Goal: Navigation & Orientation: Find specific page/section

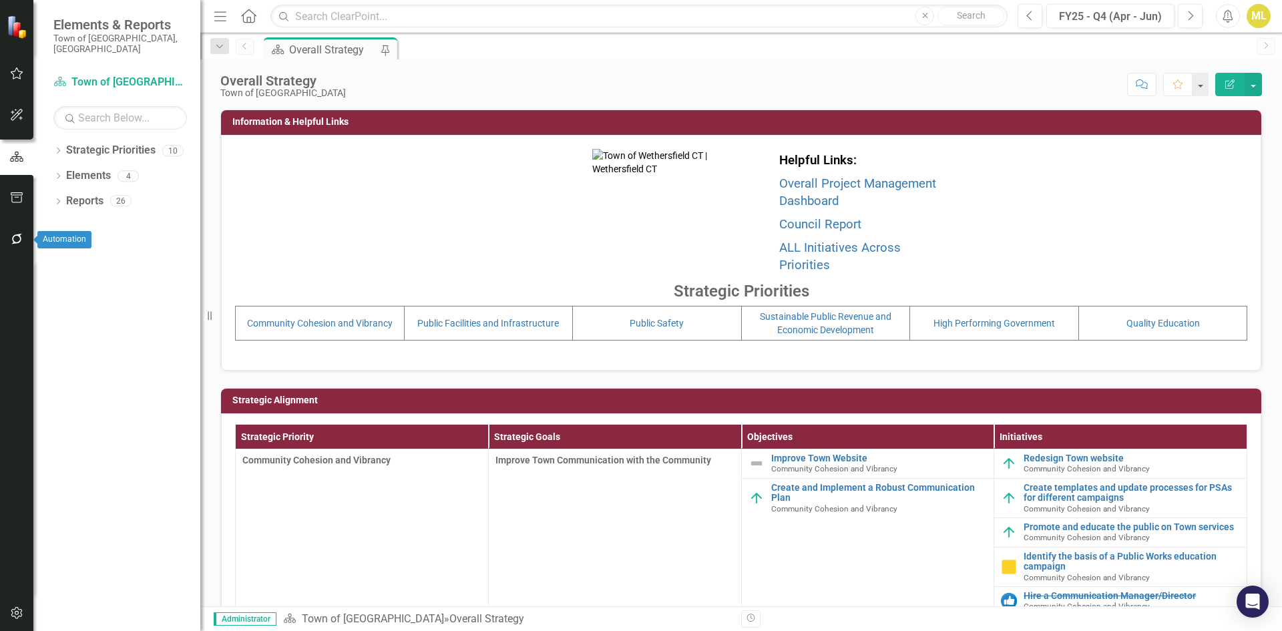
click at [21, 240] on icon "button" at bounding box center [16, 239] width 11 height 11
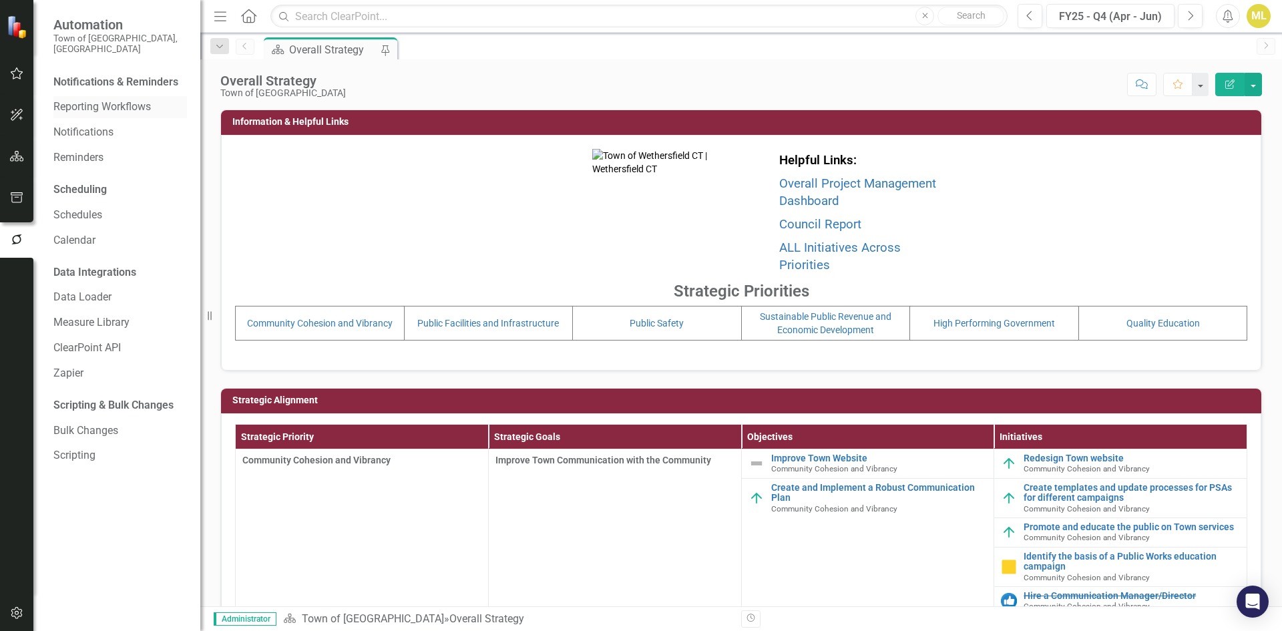
click at [97, 99] on link "Reporting Workflows" at bounding box center [119, 106] width 133 height 15
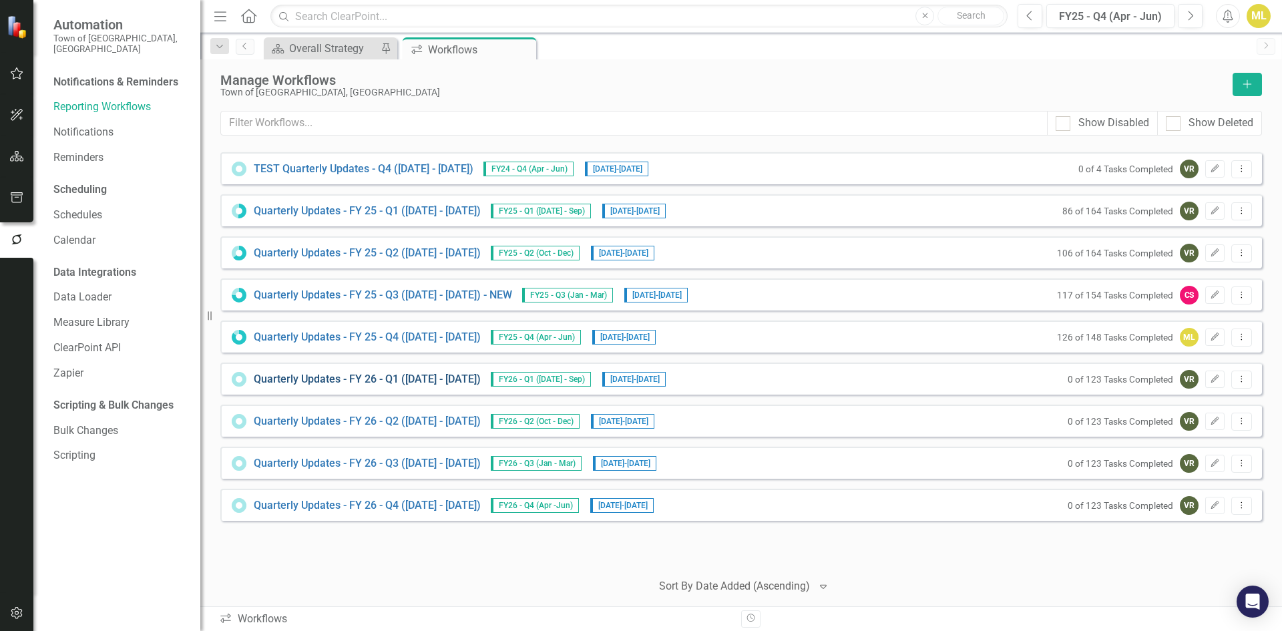
click at [383, 378] on link "Quarterly Updates - FY 26 - Q1 ([DATE] - [DATE])" at bounding box center [367, 379] width 227 height 15
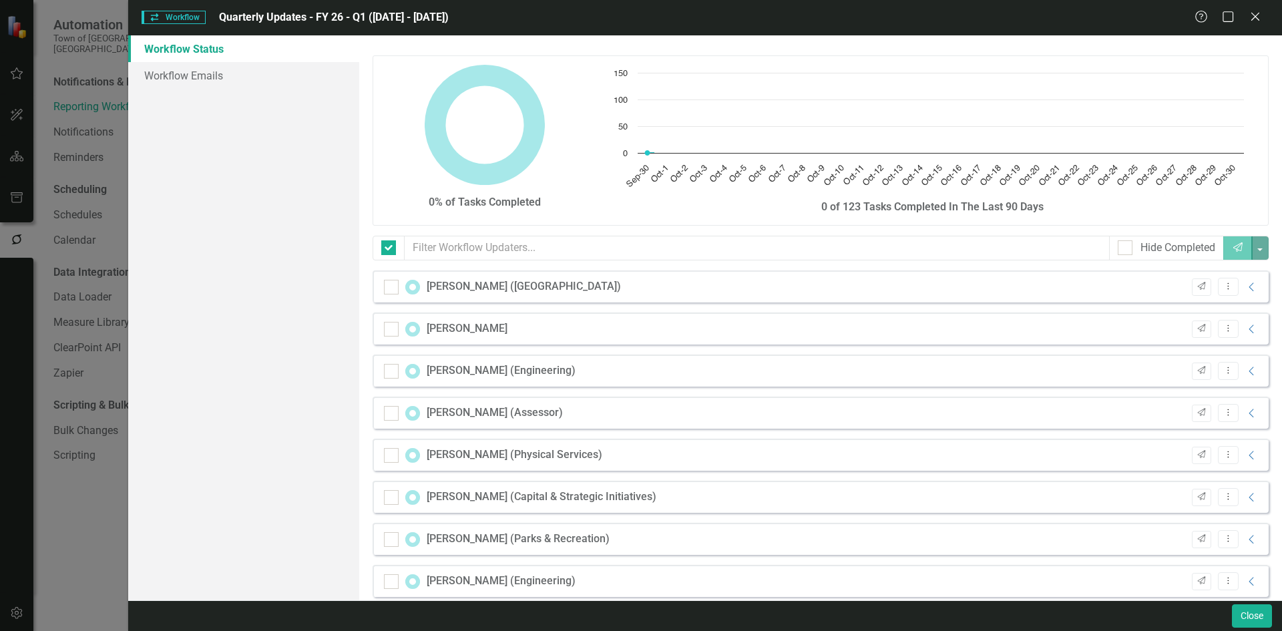
checkbox input "false"
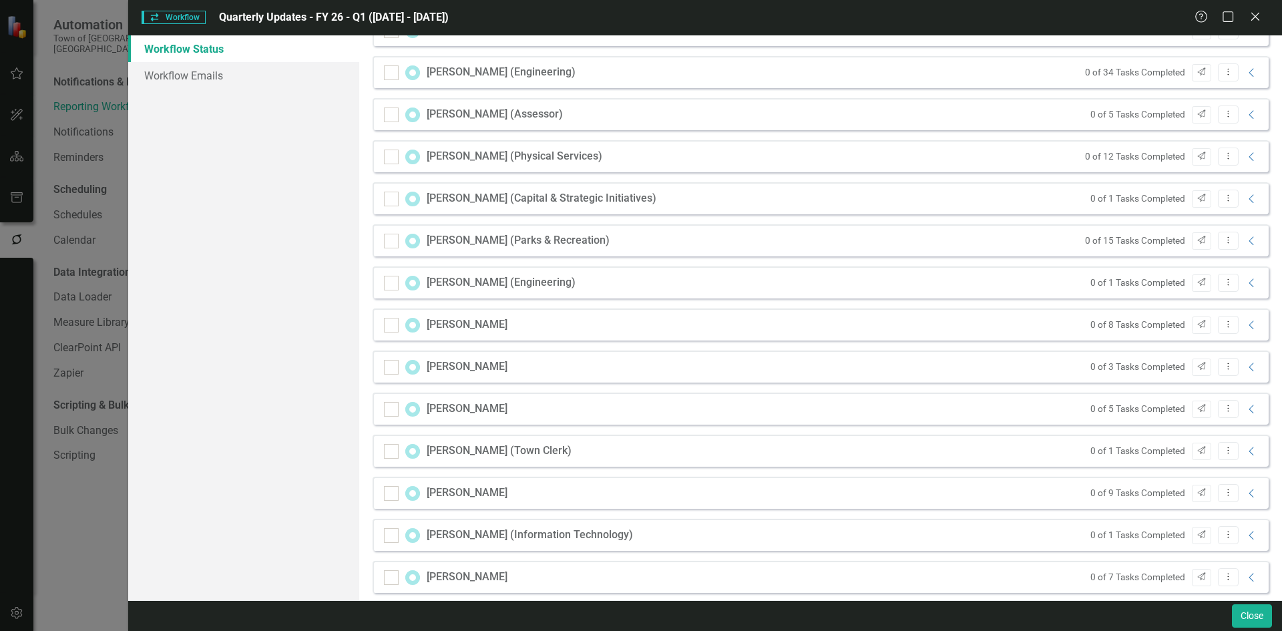
scroll to position [395, 0]
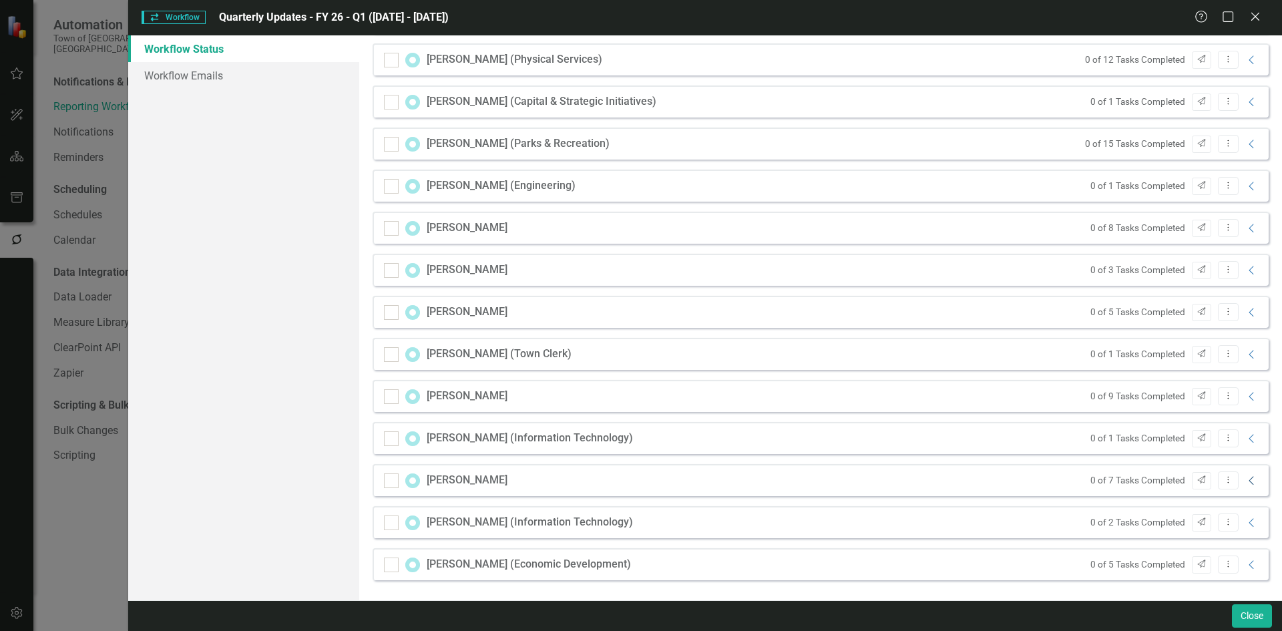
click at [1248, 483] on icon at bounding box center [1250, 480] width 5 height 9
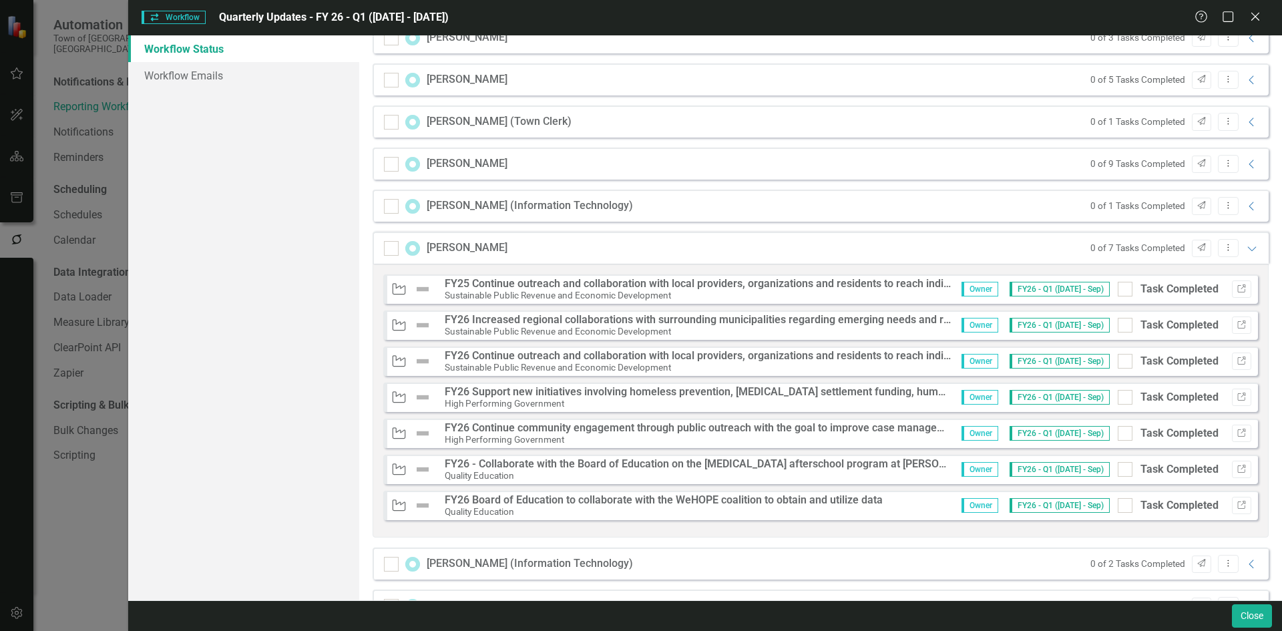
scroll to position [669, 0]
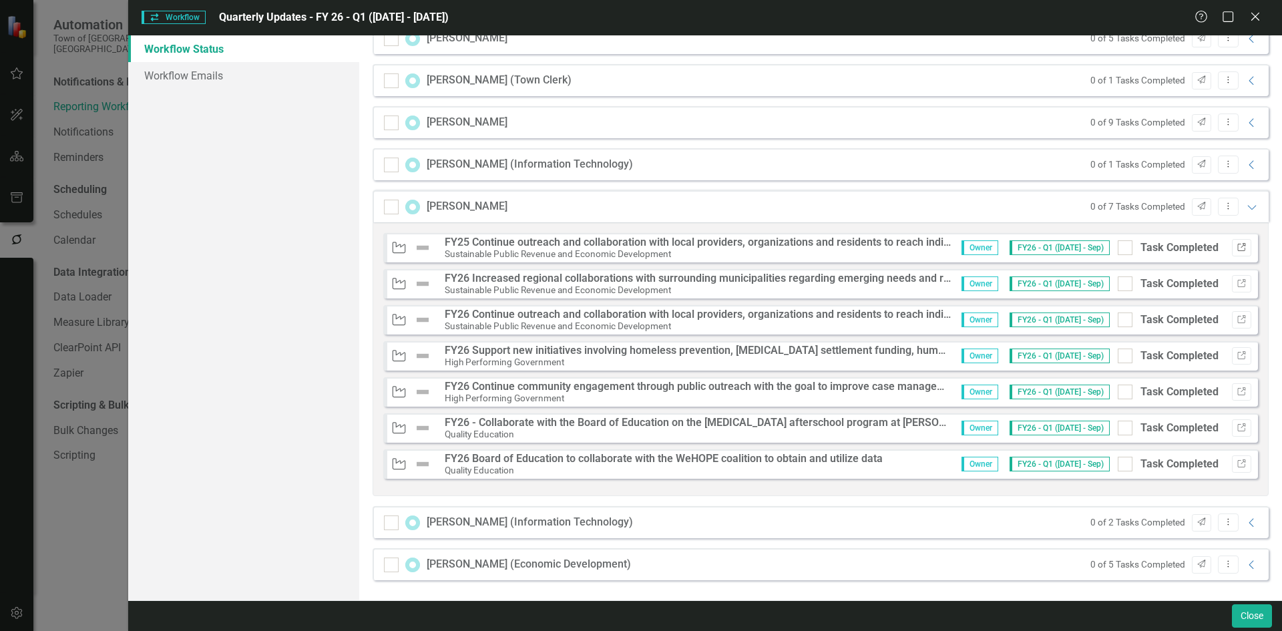
click at [1231, 242] on button "Link" at bounding box center [1240, 247] width 19 height 17
click at [1236, 284] on icon "Link" at bounding box center [1241, 284] width 10 height 8
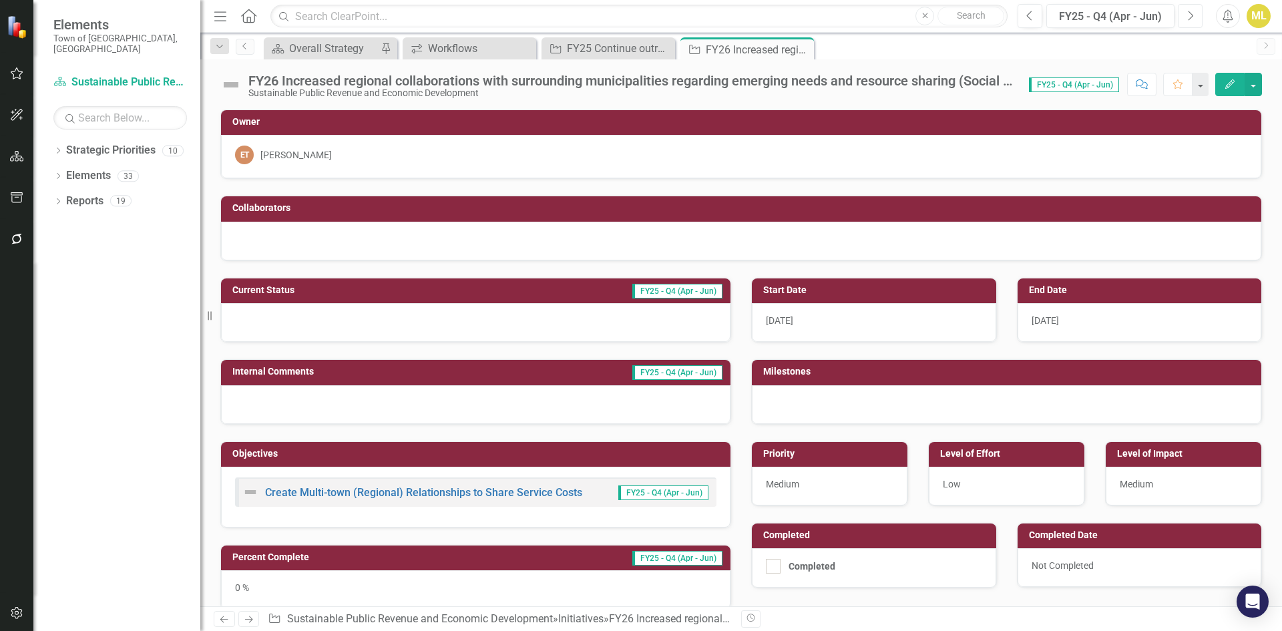
click at [1184, 18] on button "Next" at bounding box center [1189, 16] width 25 height 24
click at [20, 79] on icon "button" at bounding box center [17, 73] width 13 height 12
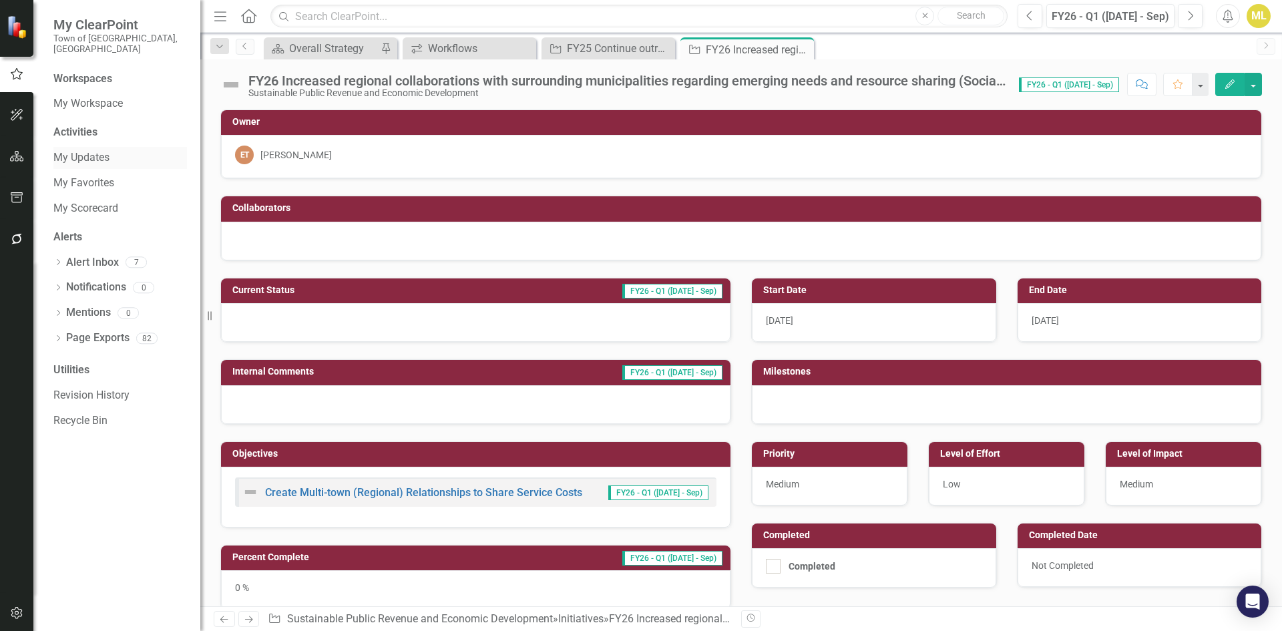
click at [102, 150] on link "My Updates" at bounding box center [119, 157] width 133 height 15
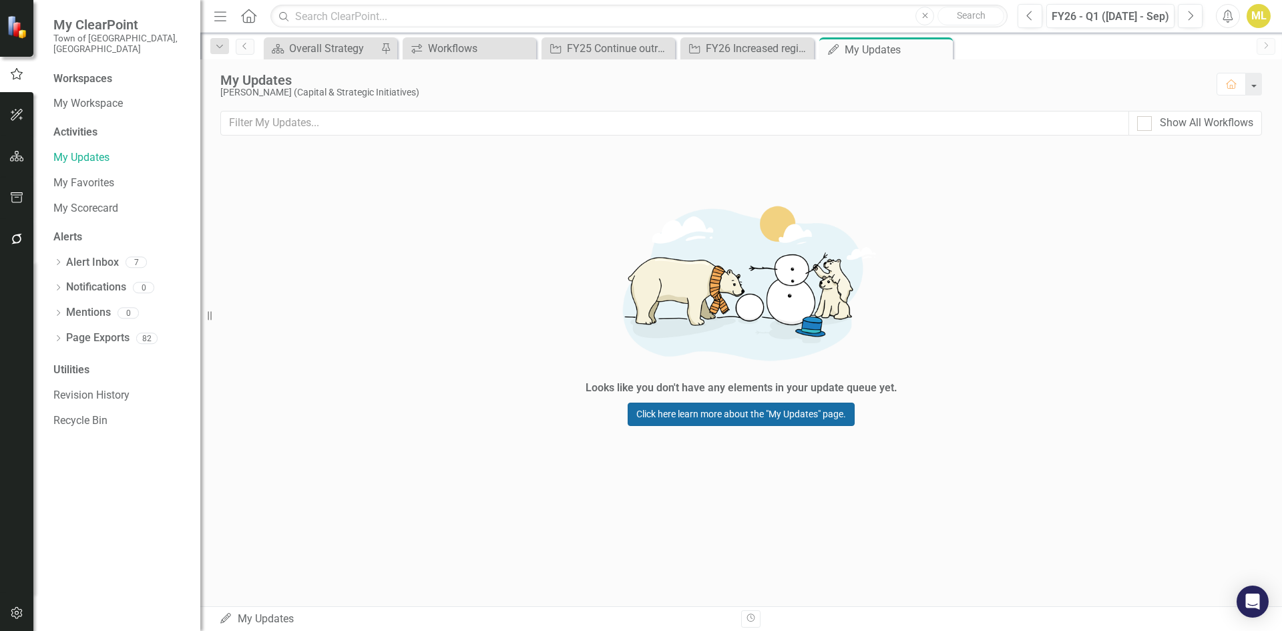
click at [713, 404] on link "Click here learn more about the "My Updates" page." at bounding box center [740, 413] width 227 height 23
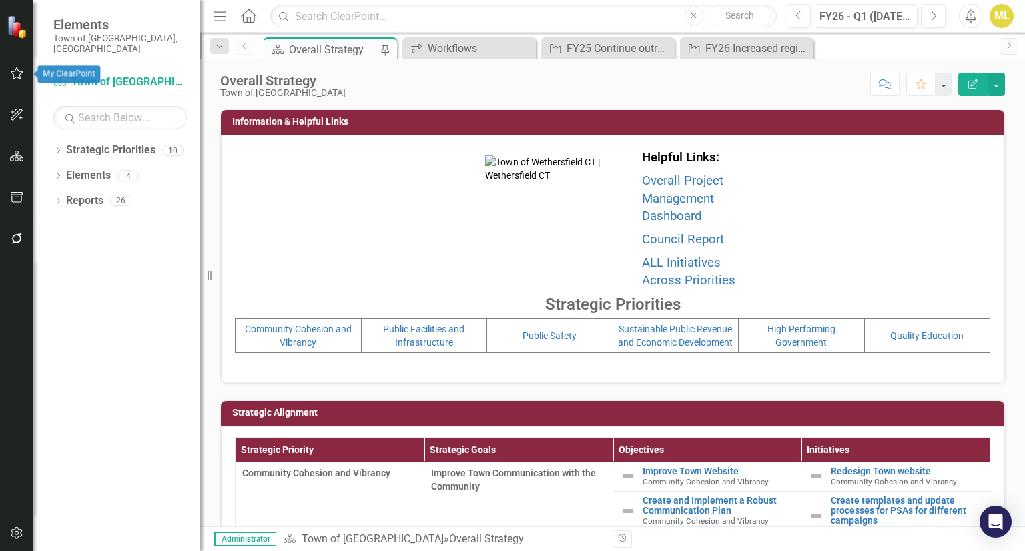
click at [17, 80] on button "button" at bounding box center [17, 74] width 30 height 28
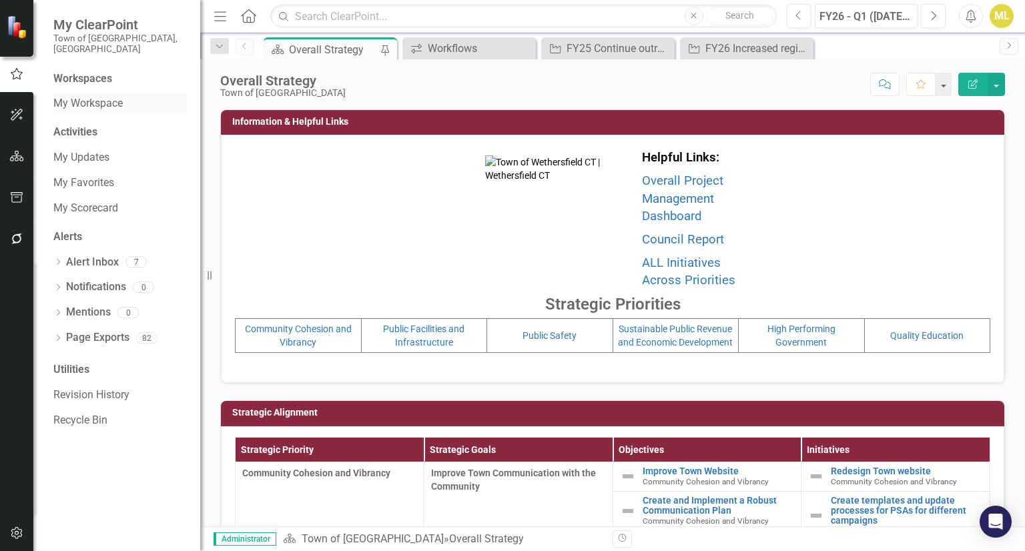
click at [95, 97] on link "My Workspace" at bounding box center [119, 103] width 133 height 15
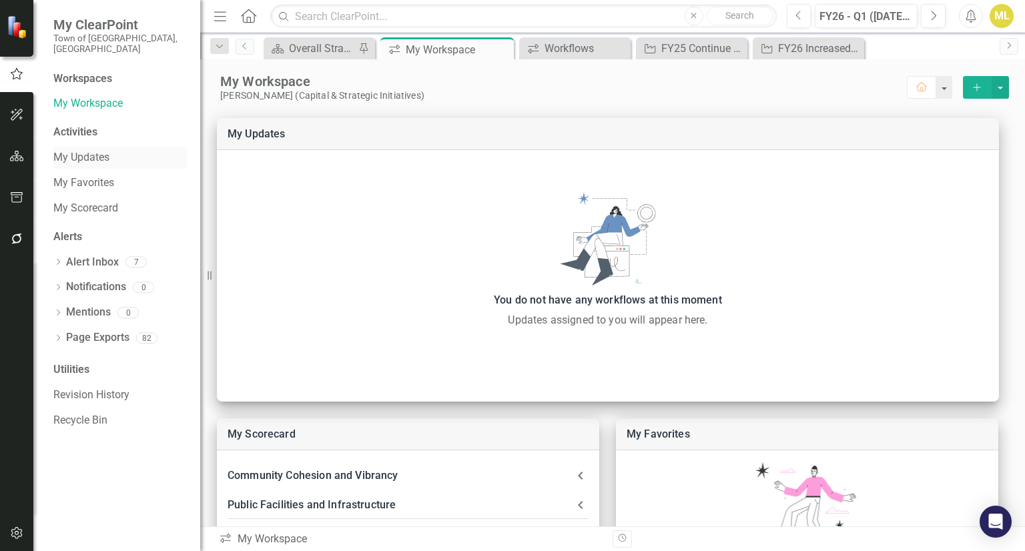
click at [99, 153] on link "My Updates" at bounding box center [119, 157] width 133 height 15
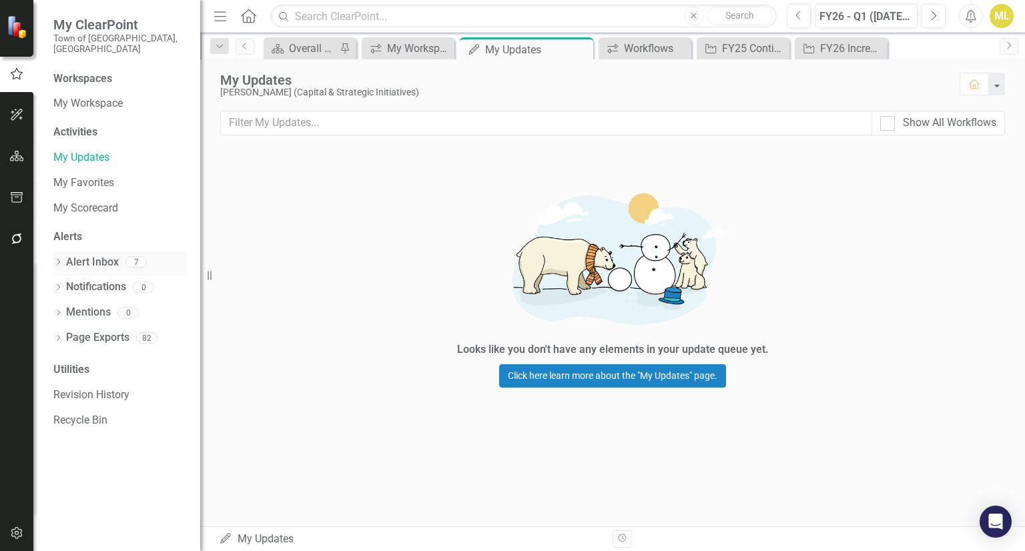
click at [93, 255] on link "Alert Inbox" at bounding box center [92, 262] width 53 height 15
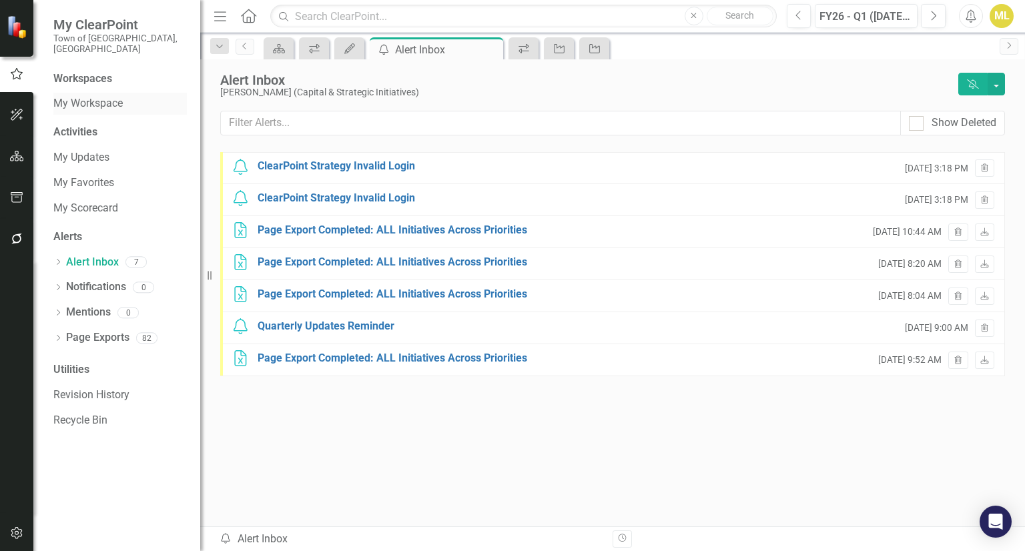
click at [84, 96] on link "My Workspace" at bounding box center [119, 103] width 133 height 15
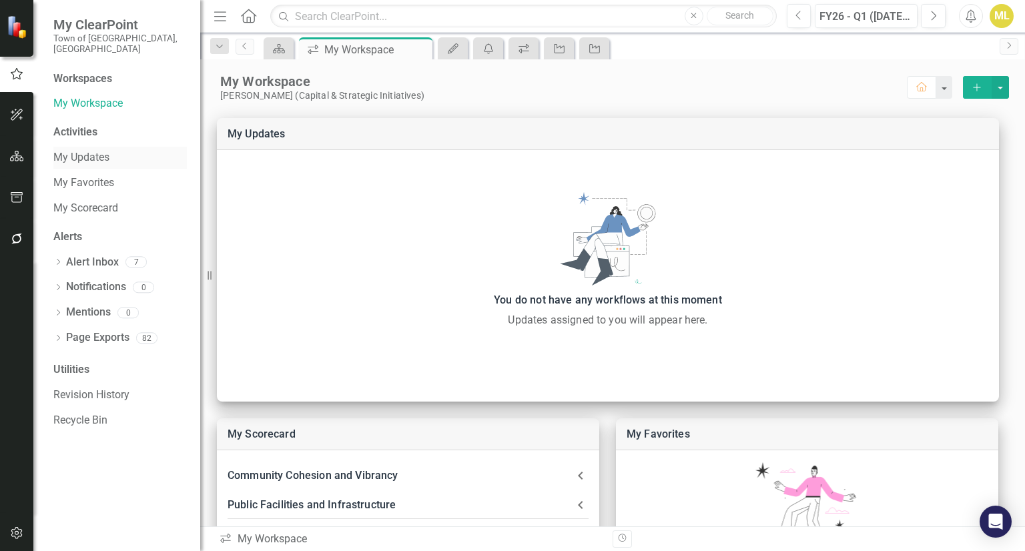
click at [77, 150] on link "My Updates" at bounding box center [119, 157] width 133 height 15
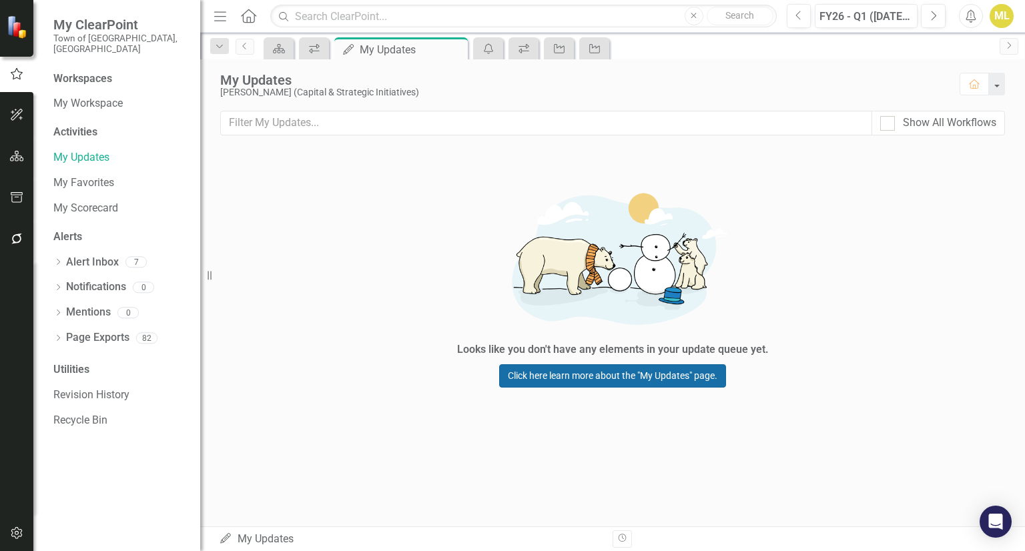
click at [597, 372] on link "Click here learn more about the "My Updates" page." at bounding box center [612, 375] width 227 height 23
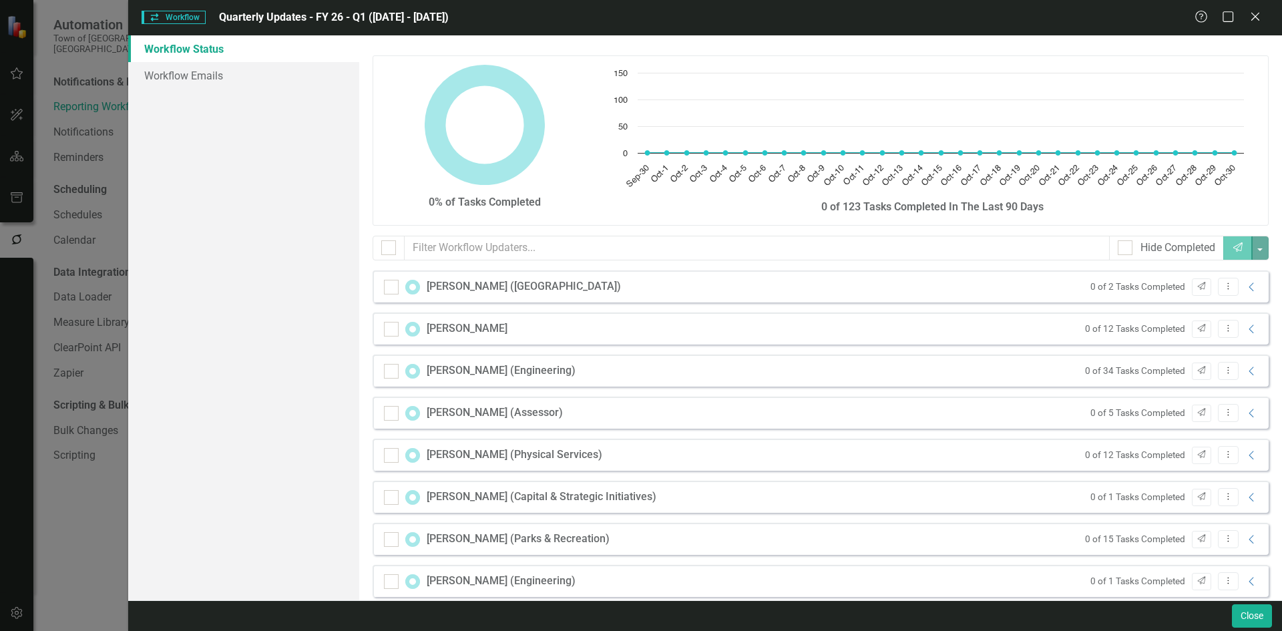
scroll to position [669, 0]
